Goal: Information Seeking & Learning: Learn about a topic

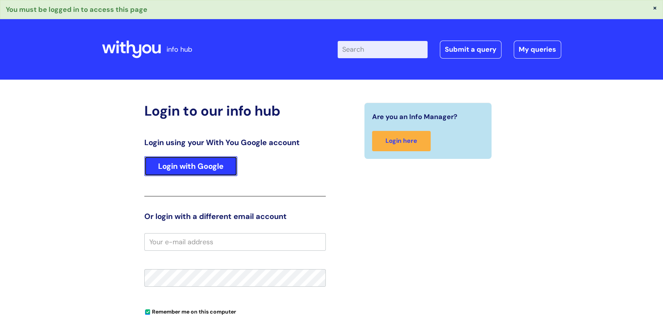
click at [201, 172] on link "Login with Google" at bounding box center [190, 166] width 93 height 20
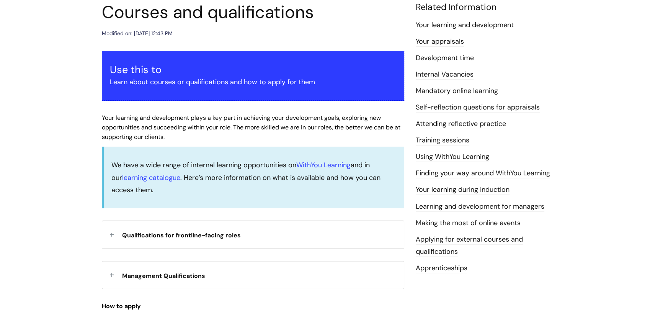
scroll to position [104, 0]
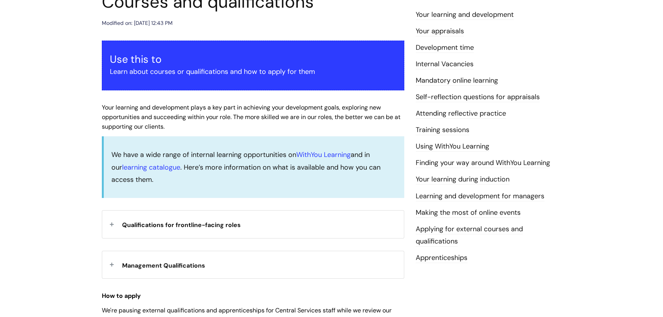
click at [443, 257] on link "Apprenticeships" at bounding box center [442, 258] width 52 height 10
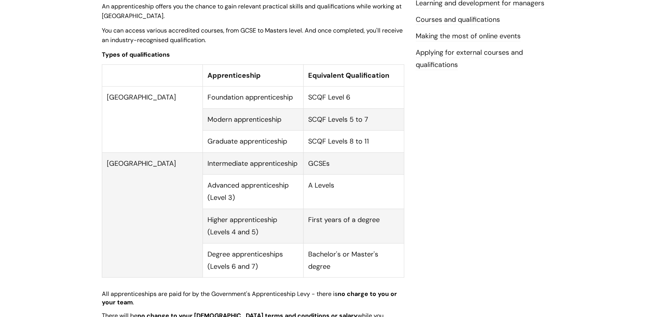
scroll to position [313, 0]
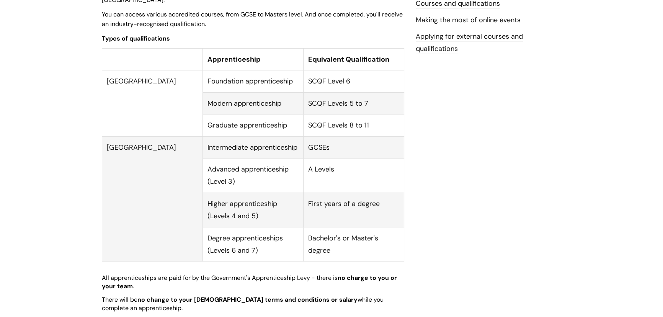
click at [238, 227] on td "Degree apprenticeships (Levels 6 and 7)" at bounding box center [253, 244] width 101 height 34
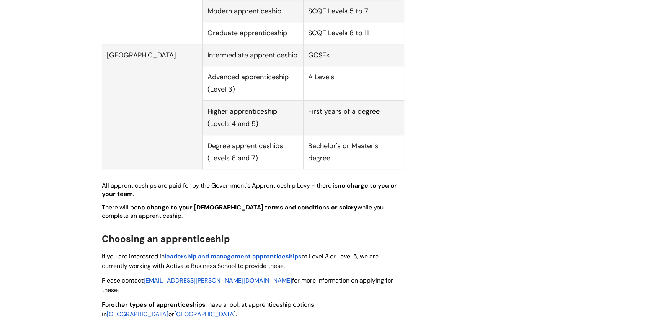
scroll to position [417, 0]
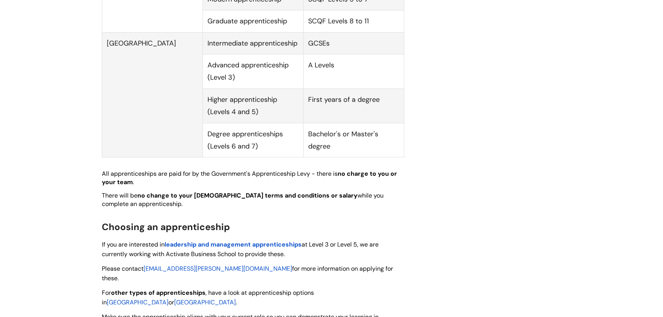
click at [238, 240] on span "leadership and management apprenticeships" at bounding box center [233, 244] width 137 height 8
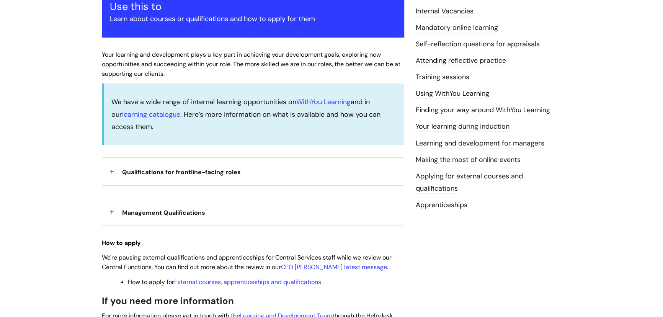
scroll to position [174, 0]
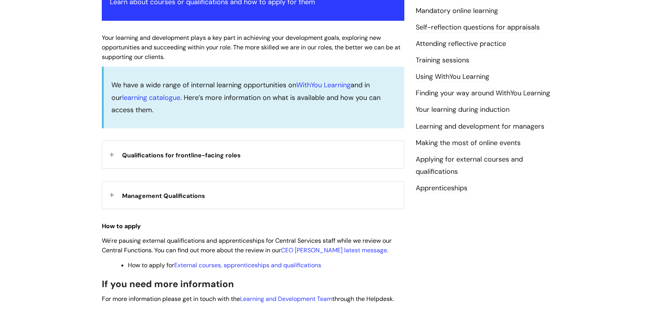
click at [448, 188] on link "Apprenticeships" at bounding box center [442, 188] width 52 height 10
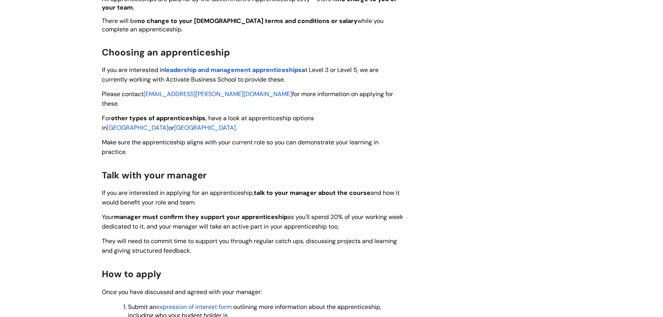
scroll to position [592, 0]
click at [168, 124] on span "[GEOGRAPHIC_DATA]" at bounding box center [138, 128] width 62 height 8
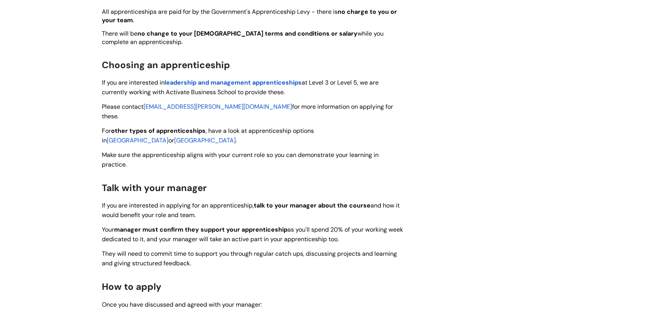
scroll to position [592, 0]
